Goal: Find specific page/section: Find specific page/section

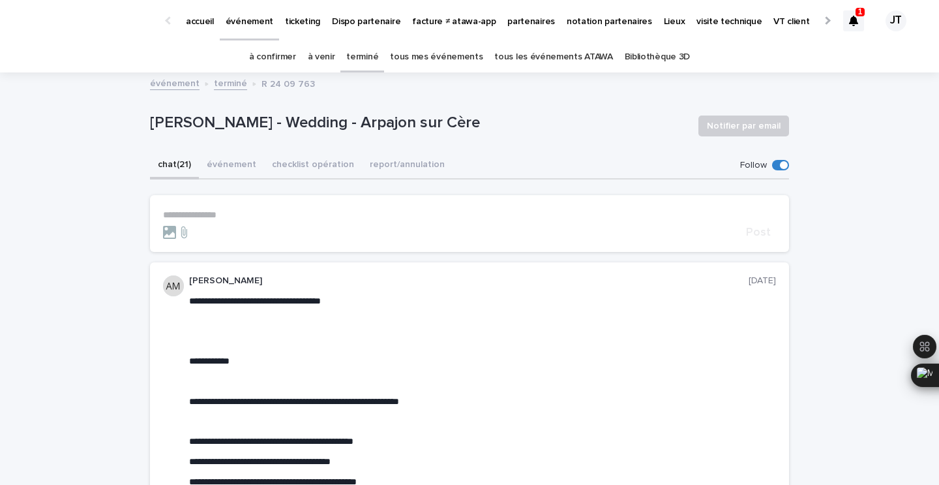
click at [862, 14] on p "1" at bounding box center [860, 11] width 5 height 9
click at [293, 53] on link "à confirmer" at bounding box center [272, 57] width 47 height 31
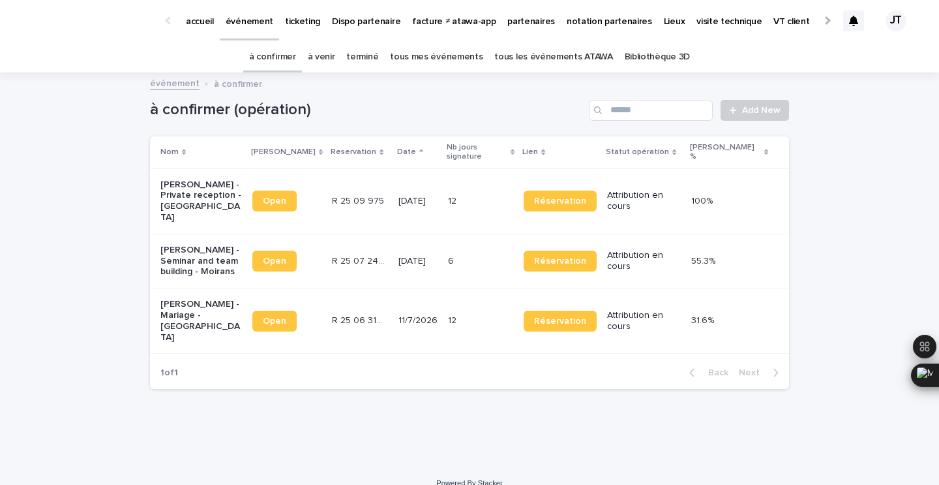
click at [393, 179] on td "[DATE]" at bounding box center [418, 200] width 50 height 65
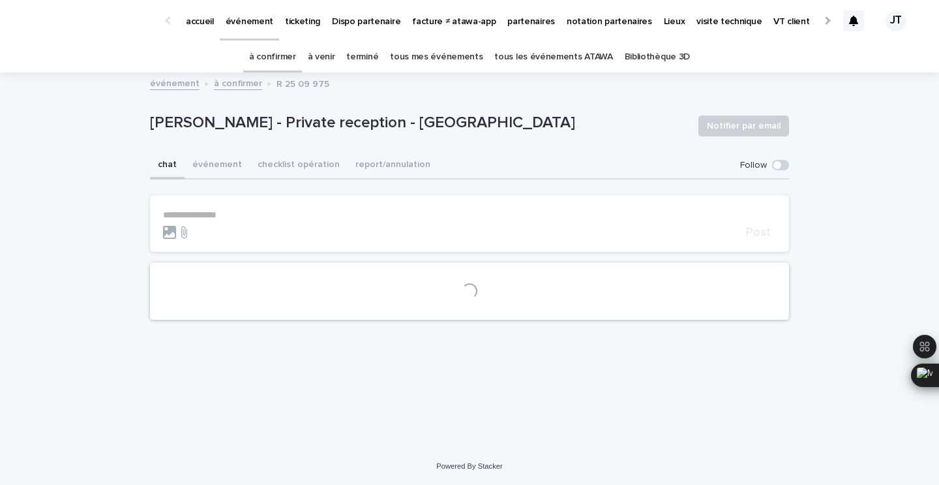
click at [329, 117] on p "[PERSON_NAME] - Private reception - [GEOGRAPHIC_DATA]" at bounding box center [419, 122] width 538 height 19
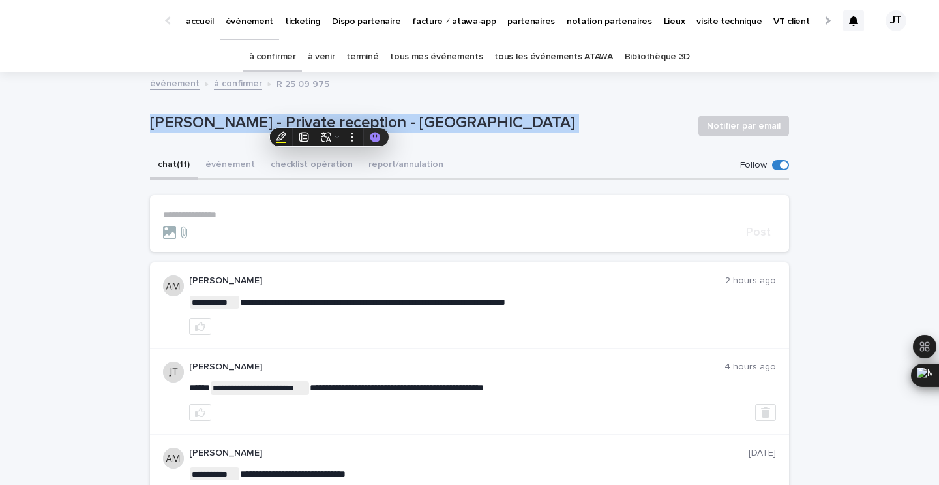
copy div "[PERSON_NAME] - Private reception - [GEOGRAPHIC_DATA] Notifier par email Sorry,…"
click at [335, 53] on link "à venir" at bounding box center [321, 57] width 27 height 31
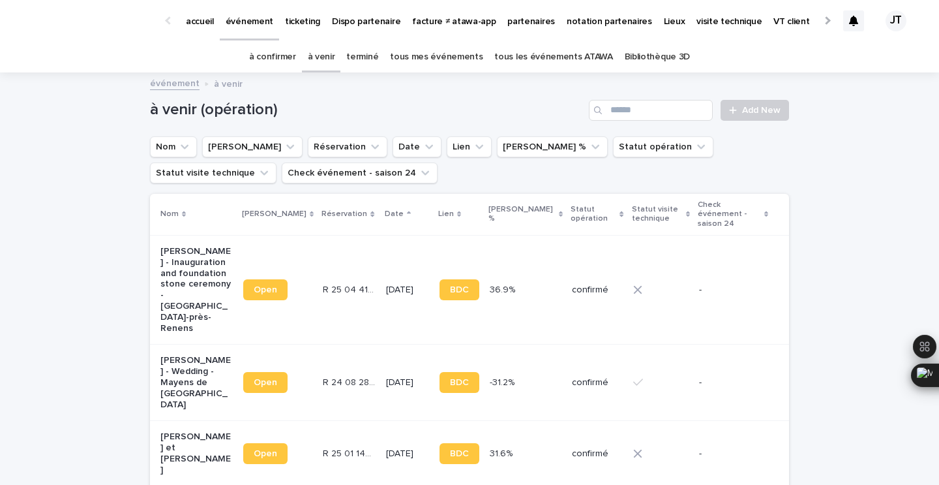
click at [290, 53] on link "à confirmer" at bounding box center [272, 57] width 47 height 31
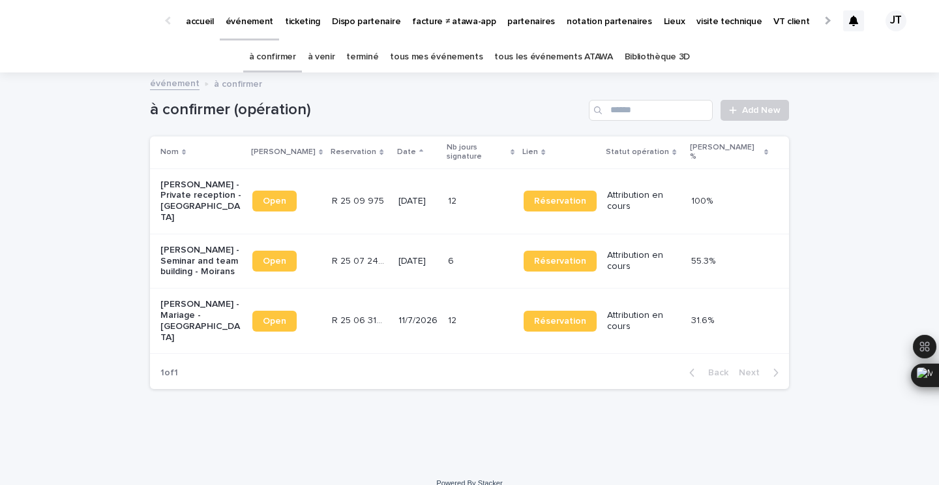
click at [336, 308] on td "R 25 06 3140 R 25 06 3140" at bounding box center [360, 320] width 67 height 65
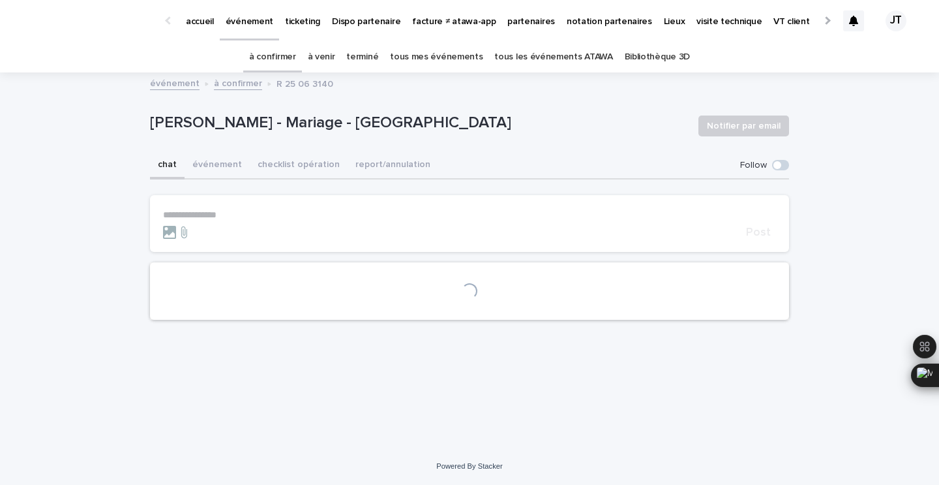
click at [326, 128] on p "[PERSON_NAME] - Mariage - [GEOGRAPHIC_DATA]" at bounding box center [419, 122] width 538 height 19
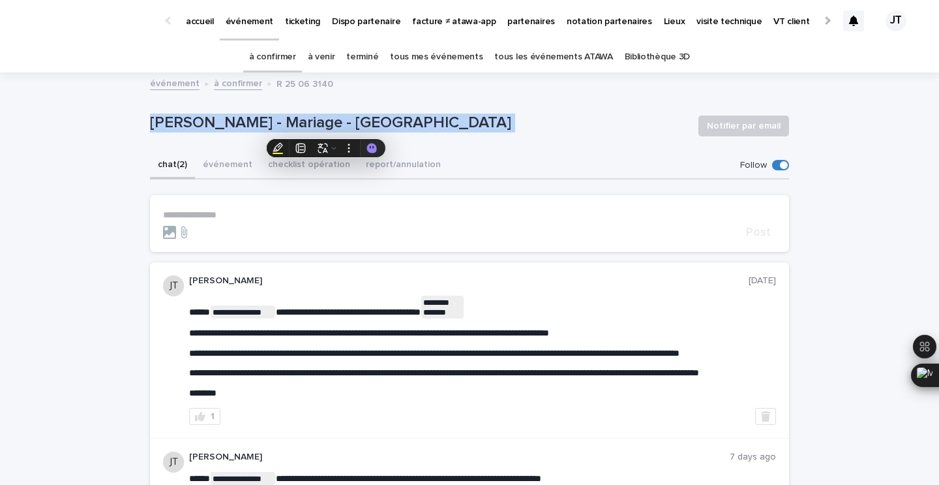
click at [326, 128] on p "[PERSON_NAME] - Mariage - [GEOGRAPHIC_DATA]" at bounding box center [419, 122] width 538 height 19
copy div "[PERSON_NAME] - Mariage - Saint-Étienne-le-Molard Notifier par email Sorry, the…"
click at [328, 48] on link "à venir" at bounding box center [321, 57] width 27 height 31
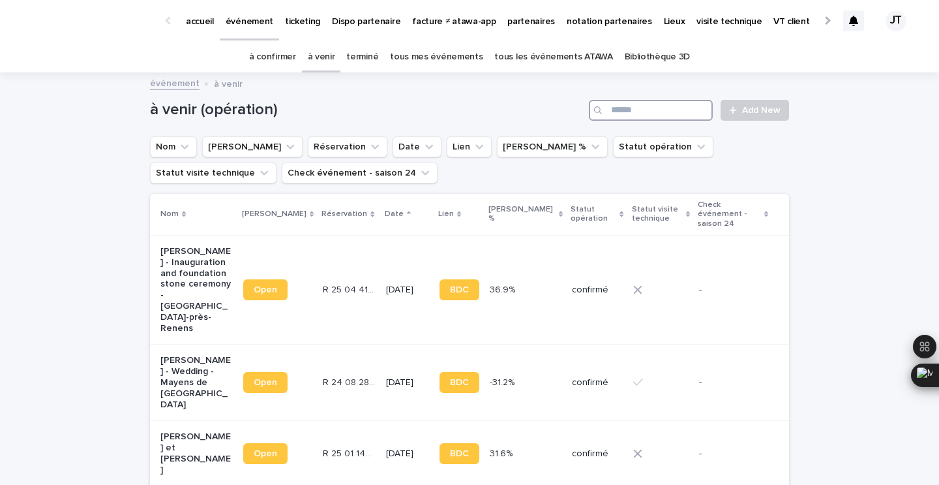
click at [641, 113] on input "Search" at bounding box center [651, 110] width 124 height 21
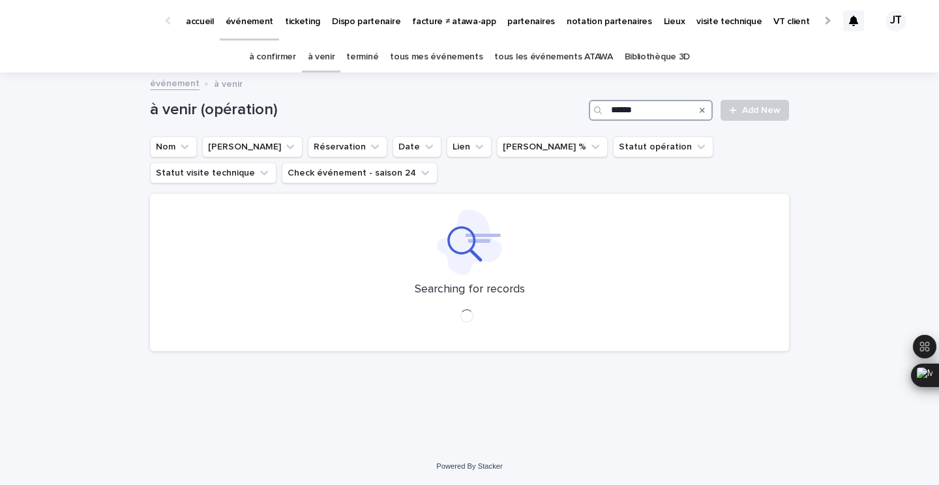
type input "*******"
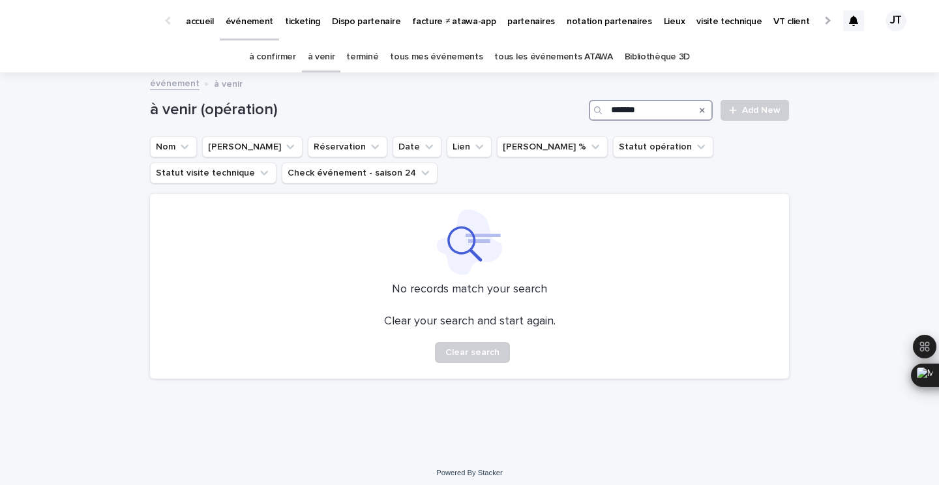
click at [636, 107] on input "*******" at bounding box center [651, 110] width 124 height 21
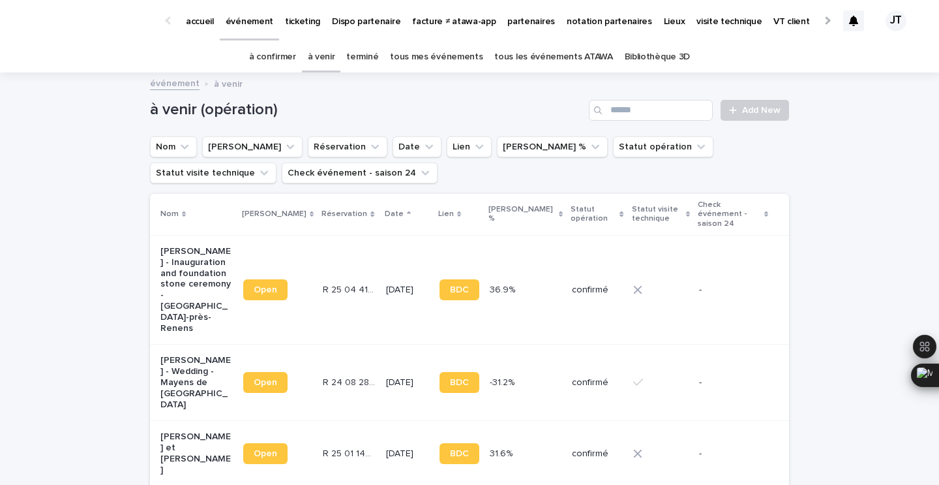
click at [366, 56] on link "terminé" at bounding box center [362, 57] width 32 height 31
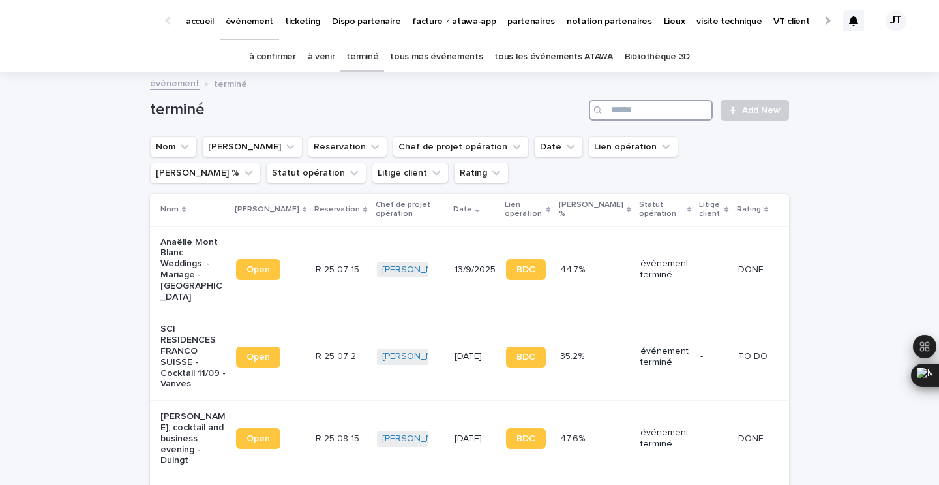
click at [650, 117] on input "Search" at bounding box center [651, 110] width 124 height 21
paste input "*******"
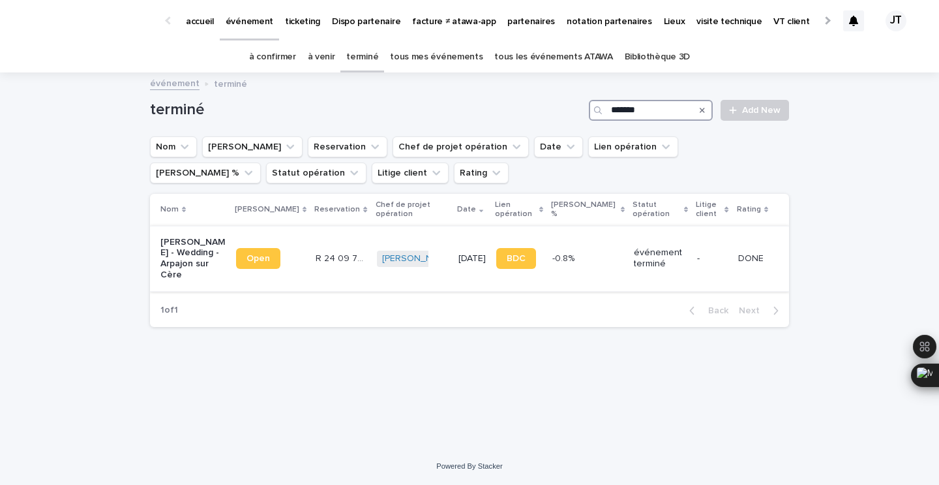
type input "*******"
click at [322, 260] on div "R 24 09 763 R 24 09 763" at bounding box center [341, 259] width 51 height 22
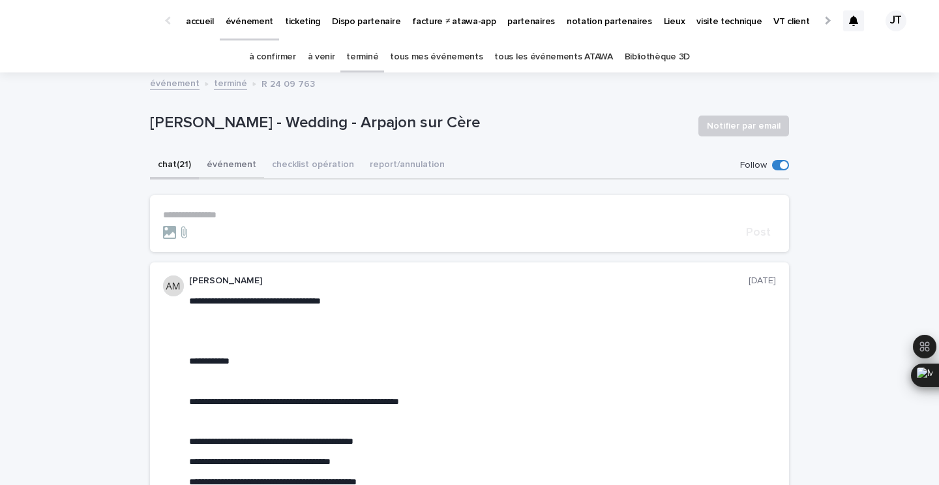
click at [222, 167] on button "événement" at bounding box center [231, 165] width 65 height 27
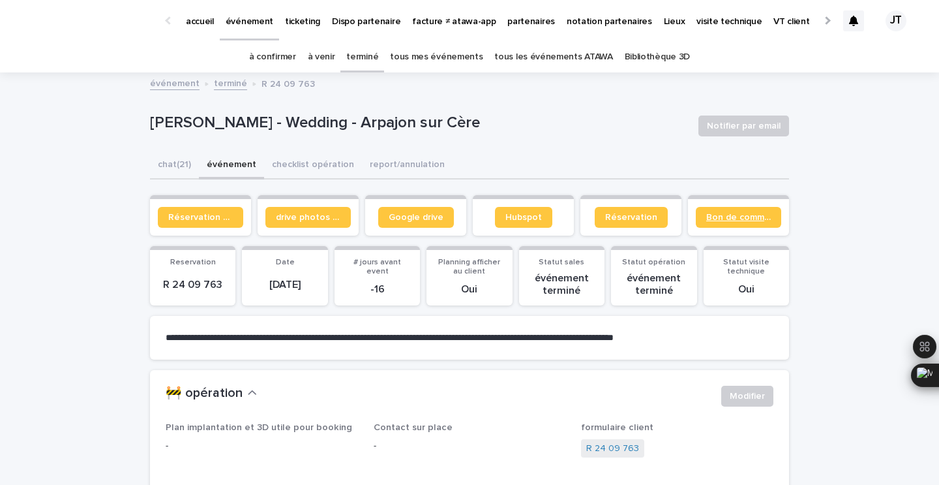
click at [751, 215] on span "Bon de commande" at bounding box center [738, 217] width 65 height 9
click at [172, 166] on button "chat (21)" at bounding box center [174, 165] width 49 height 27
